Goal: Navigation & Orientation: Understand site structure

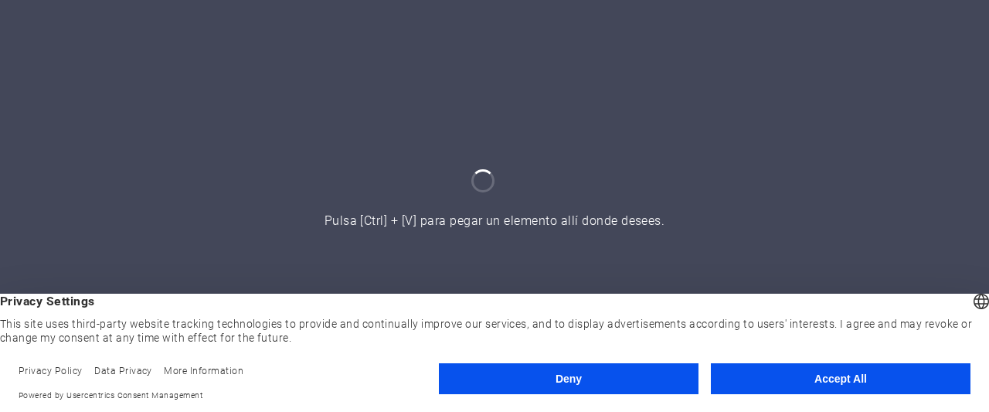
click at [843, 379] on button "Accept All" at bounding box center [841, 378] width 260 height 31
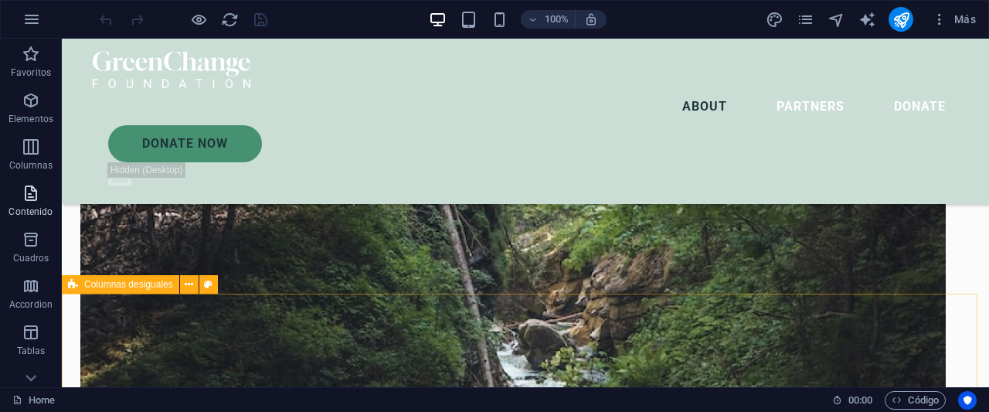
scroll to position [2240, 0]
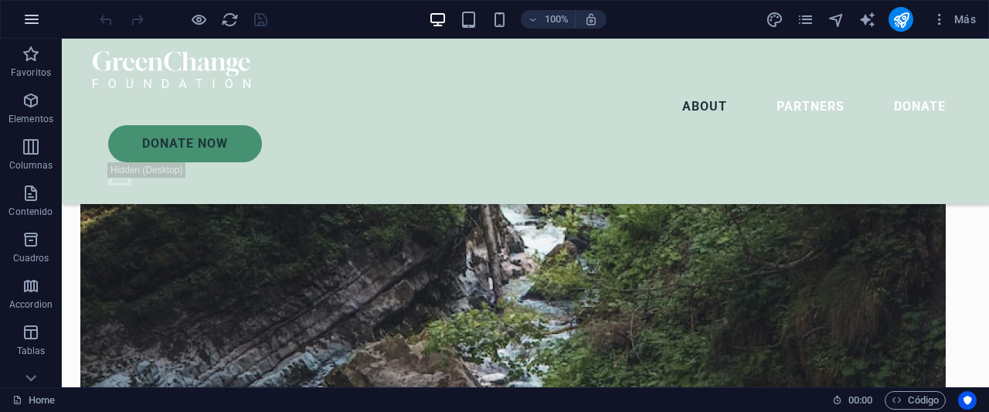
click at [22, 15] on button "button" at bounding box center [31, 19] width 37 height 37
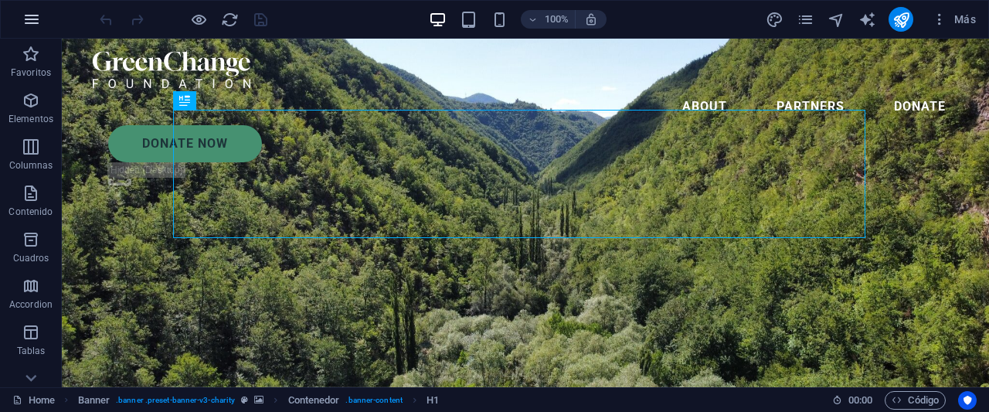
click at [31, 19] on icon "button" at bounding box center [31, 19] width 19 height 19
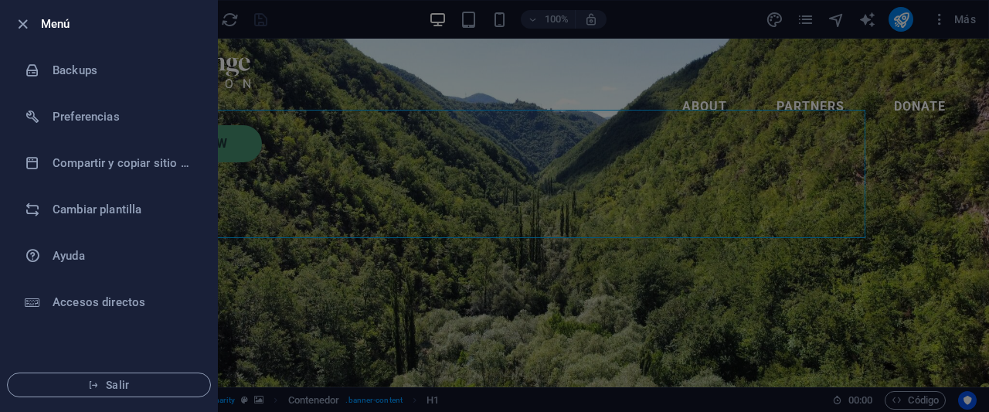
click at [983, 120] on div at bounding box center [494, 206] width 989 height 412
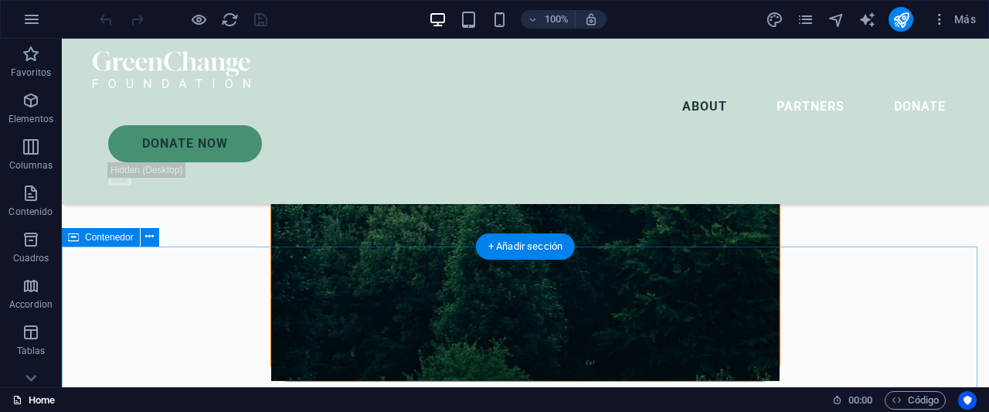
scroll to position [1390, 0]
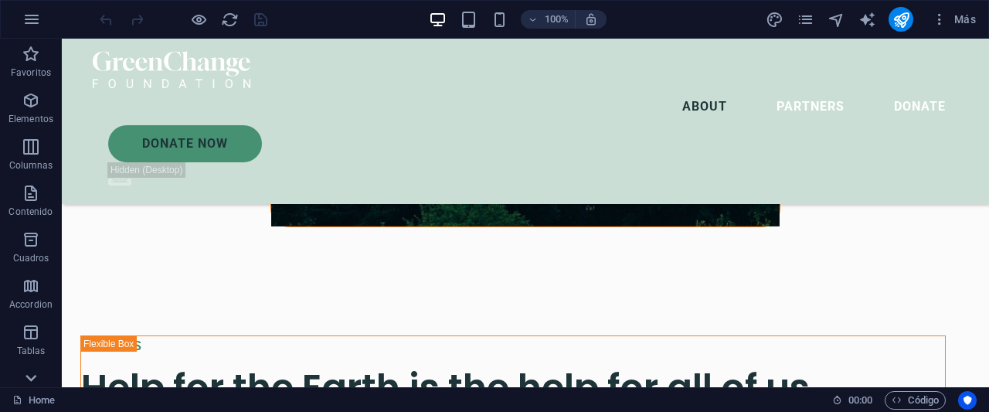
click at [29, 375] on icon at bounding box center [31, 378] width 22 height 22
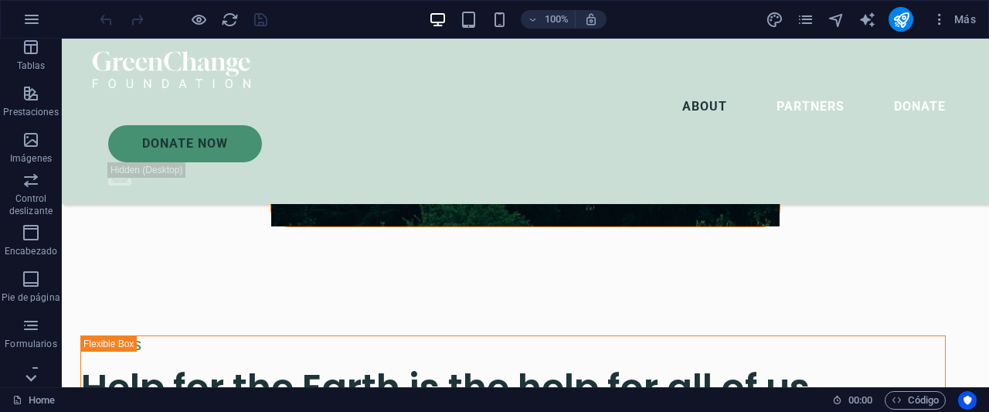
scroll to position [346, 0]
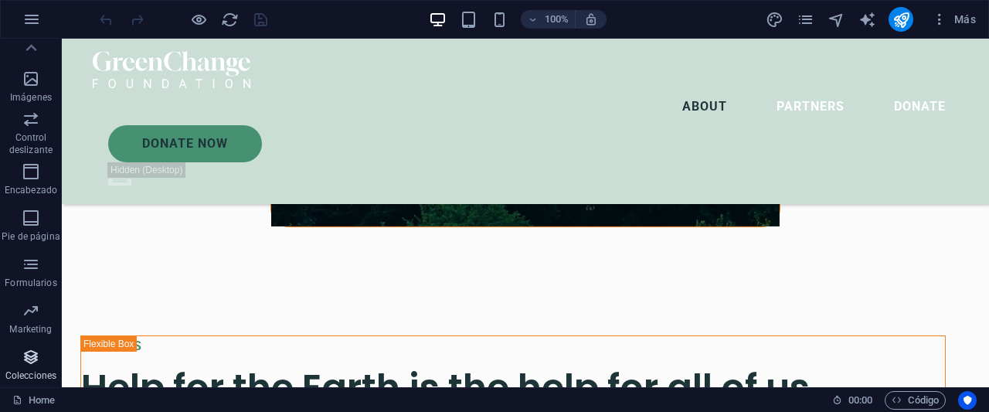
click at [39, 360] on icon "button" at bounding box center [31, 357] width 19 height 19
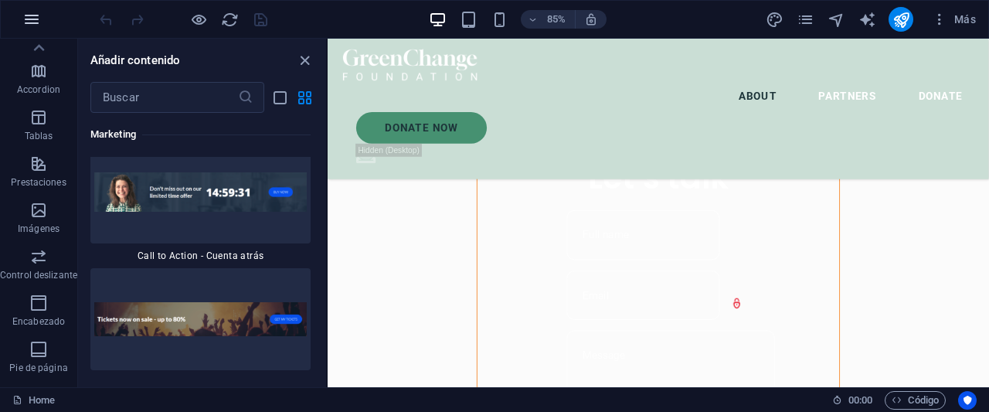
scroll to position [192, 0]
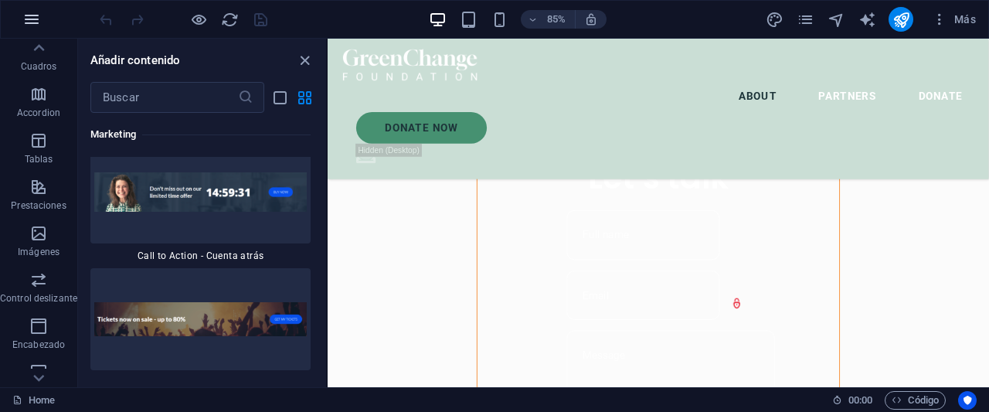
click at [33, 19] on icon "button" at bounding box center [31, 19] width 19 height 19
